Goal: Check status: Check status

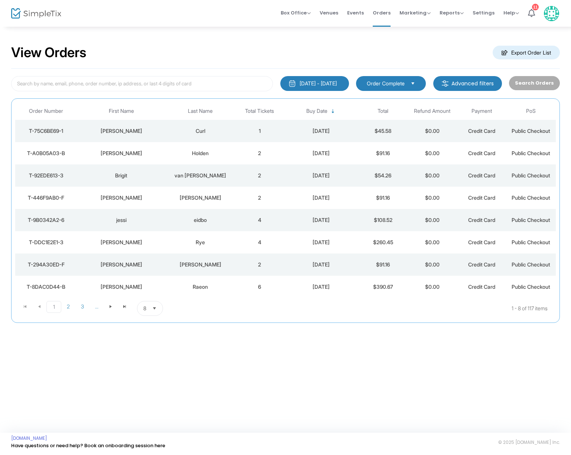
click at [206, 128] on div "Curl" at bounding box center [200, 130] width 65 height 7
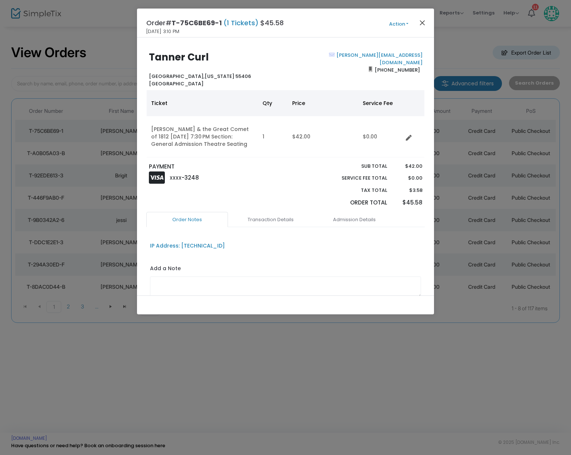
click at [422, 24] on button "Close" at bounding box center [423, 23] width 10 height 10
